Goal: Transaction & Acquisition: Download file/media

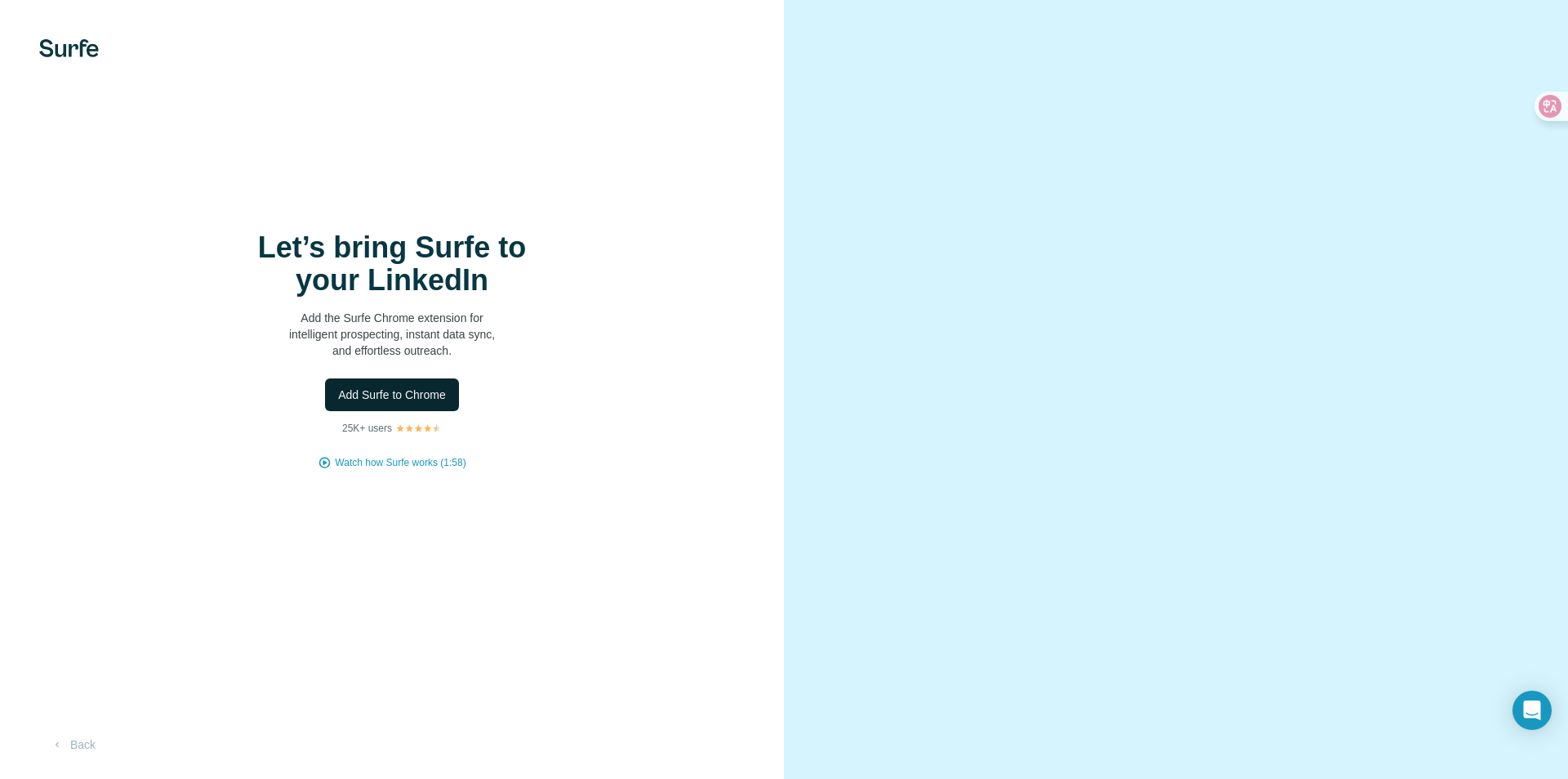
click at [433, 383] on button "Add Surfe to Chrome" at bounding box center [392, 394] width 134 height 33
click at [432, 390] on span "Add Surfe to Chrome" at bounding box center [391, 394] width 108 height 16
click at [392, 404] on button "Add Surfe to Chrome" at bounding box center [392, 394] width 134 height 33
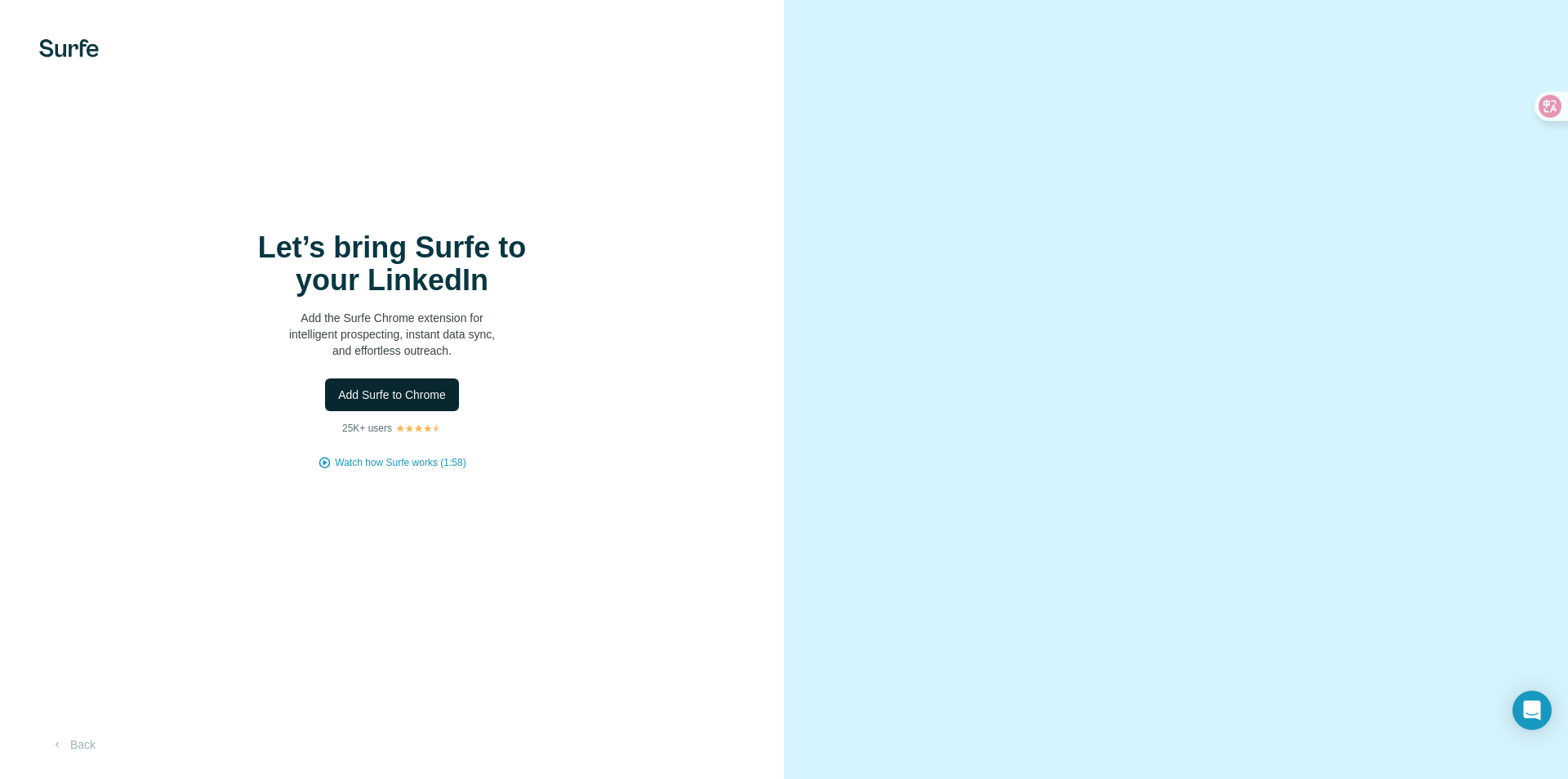
click at [397, 389] on span "Add Surfe to Chrome" at bounding box center [391, 394] width 108 height 16
click at [394, 389] on span "Add Surfe to Chrome" at bounding box center [391, 394] width 108 height 16
click at [346, 369] on div "Let’s bring Surfe to your LinkedIn Add the Surfe Chrome extension for intellige…" at bounding box center [391, 350] width 718 height 238
click at [355, 393] on span "Add Surfe to Chrome" at bounding box center [391, 394] width 108 height 16
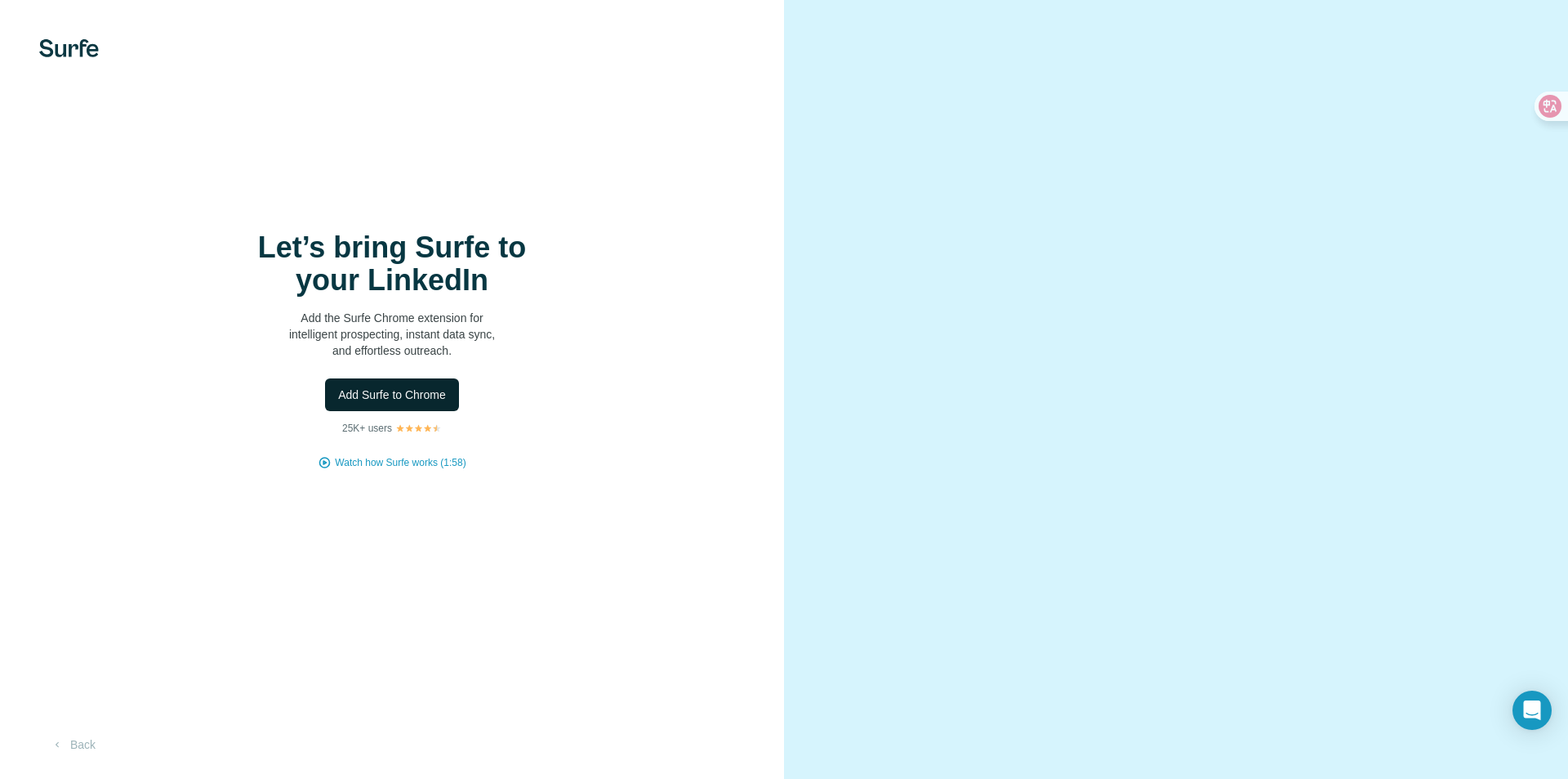
click at [355, 393] on span "Add Surfe to Chrome" at bounding box center [391, 394] width 108 height 16
click at [394, 397] on span "Add Surfe to Chrome" at bounding box center [391, 394] width 108 height 16
